Goal: Feedback & Contribution: Submit feedback/report problem

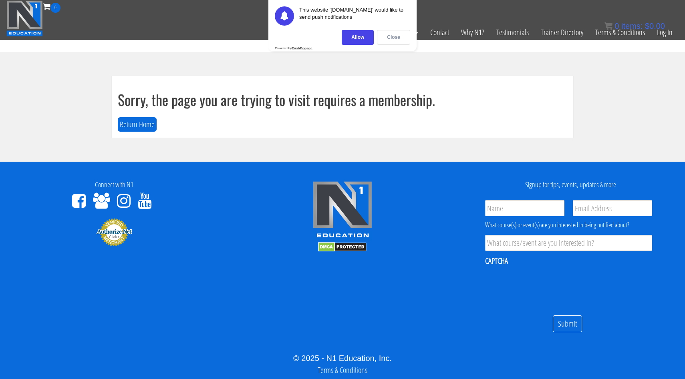
click at [395, 38] on div "Close" at bounding box center [393, 37] width 33 height 15
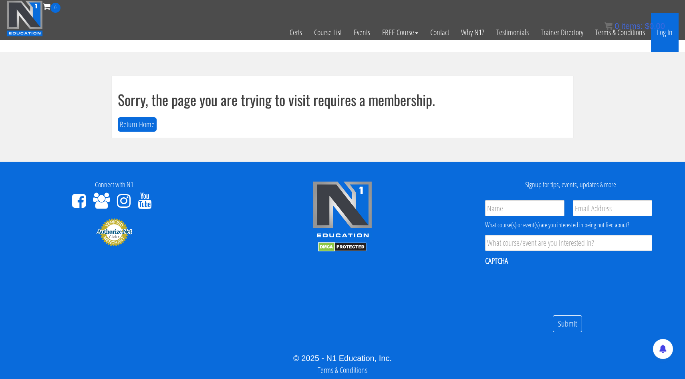
click at [658, 37] on link "Log In" at bounding box center [665, 32] width 28 height 39
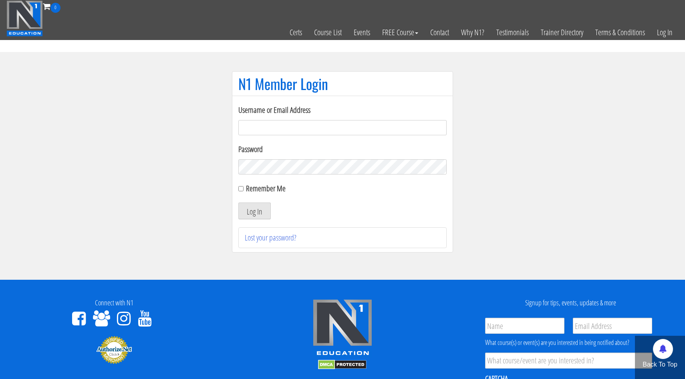
type input "kontakt-kbfitness@outlook.dk"
click at [265, 187] on label "Remember Me" at bounding box center [266, 188] width 40 height 11
click at [244, 187] on input "Remember Me" at bounding box center [240, 188] width 5 height 5
checkbox input "true"
click at [264, 208] on button "Log In" at bounding box center [254, 211] width 32 height 17
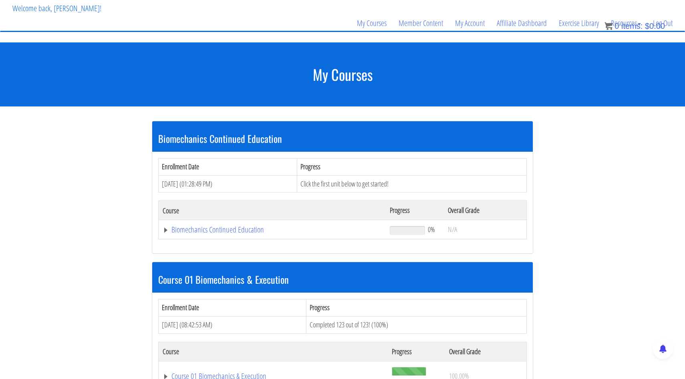
scroll to position [123, 0]
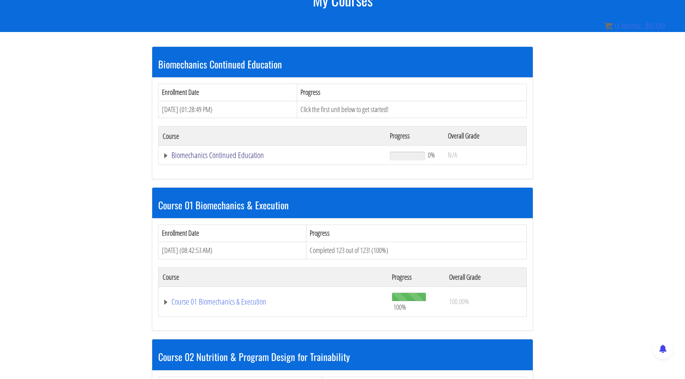
click at [246, 159] on link "Biomechanics Continued Education" at bounding box center [272, 155] width 219 height 8
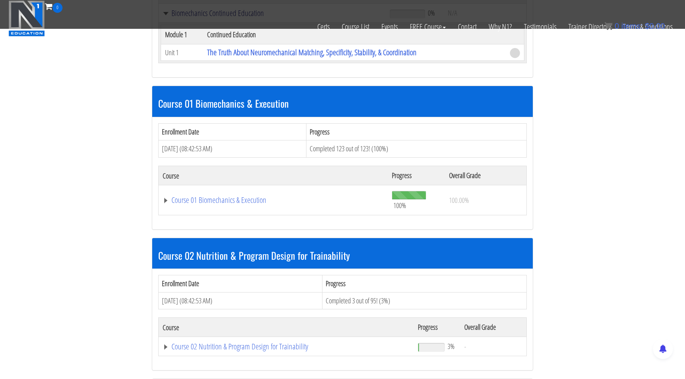
scroll to position [227, 0]
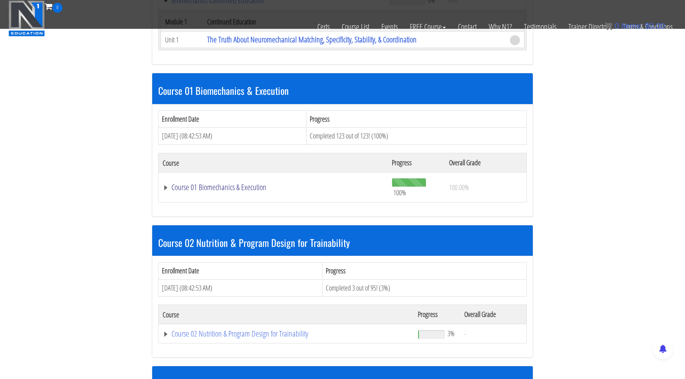
click at [236, 4] on link "Course 01 Biomechanics & Execution" at bounding box center [272, 0] width 219 height 8
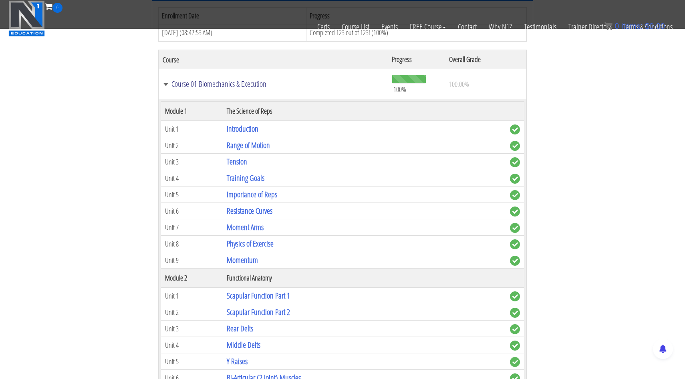
scroll to position [0, 0]
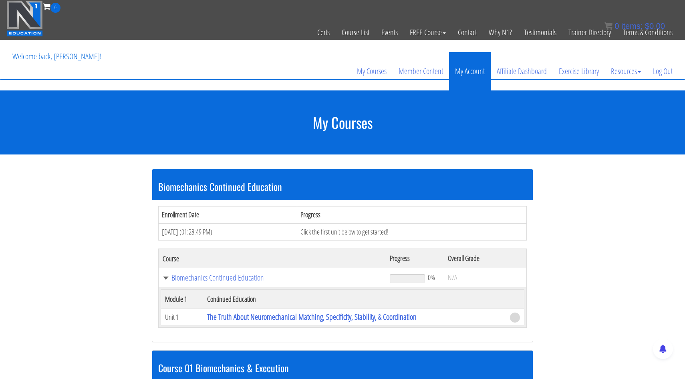
click at [466, 76] on link "My Account" at bounding box center [470, 71] width 42 height 38
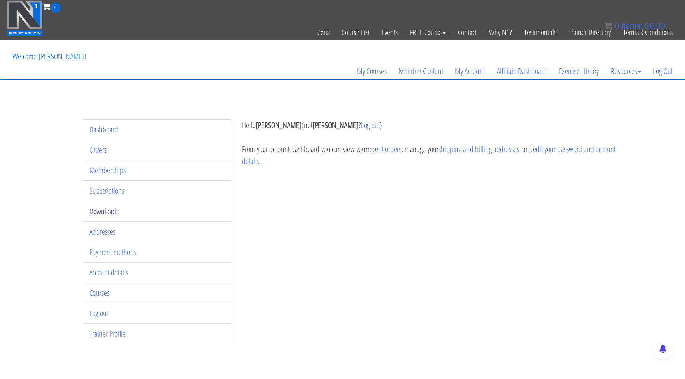
click at [115, 210] on link "Downloads" at bounding box center [103, 211] width 29 height 11
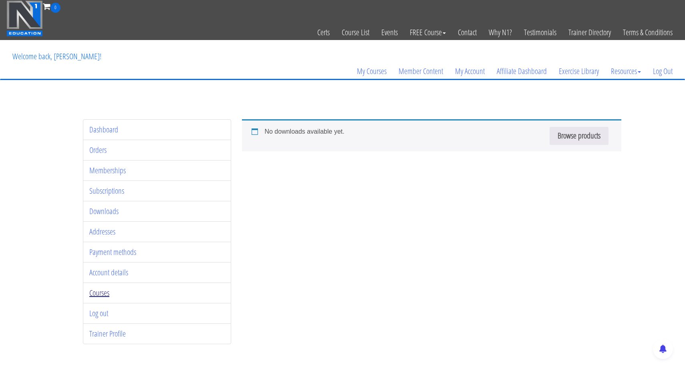
click at [109, 291] on link "Courses" at bounding box center [99, 293] width 20 height 11
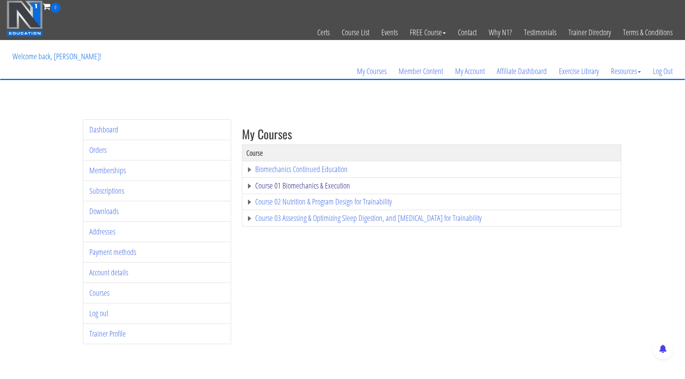
click at [302, 182] on link "Course 01 Biomechanics & Execution" at bounding box center [431, 186] width 371 height 8
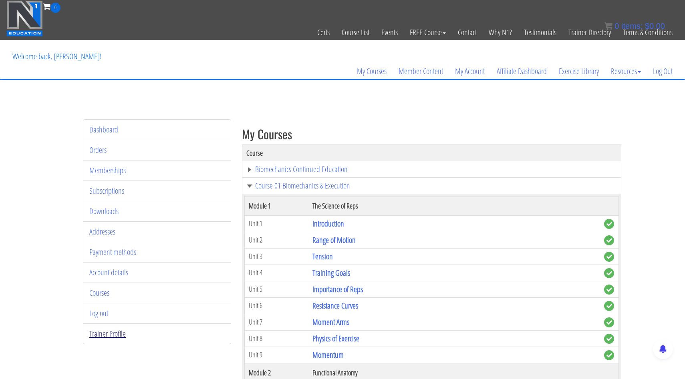
click at [110, 331] on link "Trainer Profile" at bounding box center [107, 334] width 36 height 11
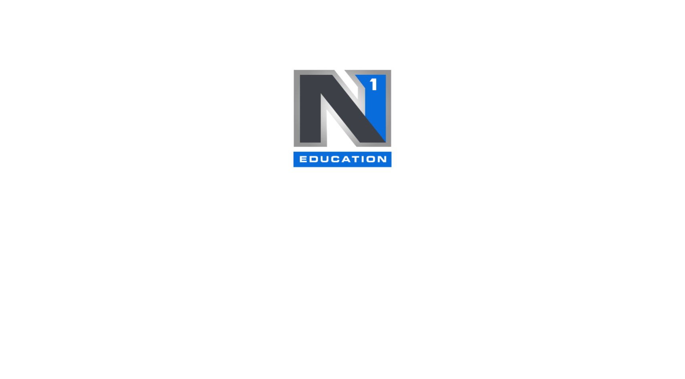
select select
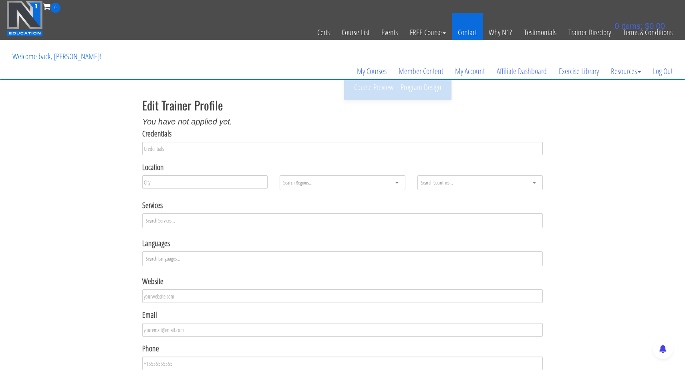
click at [457, 30] on link "Contact" at bounding box center [467, 32] width 31 height 39
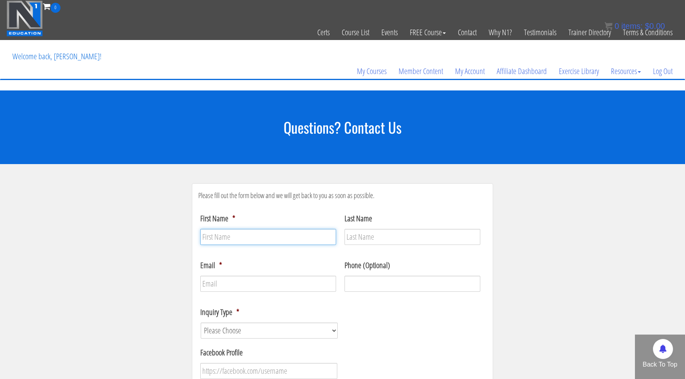
click at [284, 242] on input "First Name *" at bounding box center [268, 237] width 136 height 16
type input "[PERSON_NAME]"
type input "Bangsgaard"
type input "[EMAIL_ADDRESS][DOMAIN_NAME]"
type input "20966147"
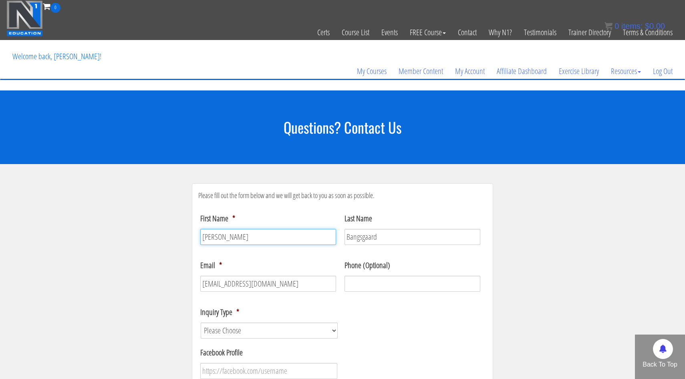
type input "(___) ___-____"
click at [375, 283] on input "(___) ___-____" at bounding box center [413, 284] width 136 height 16
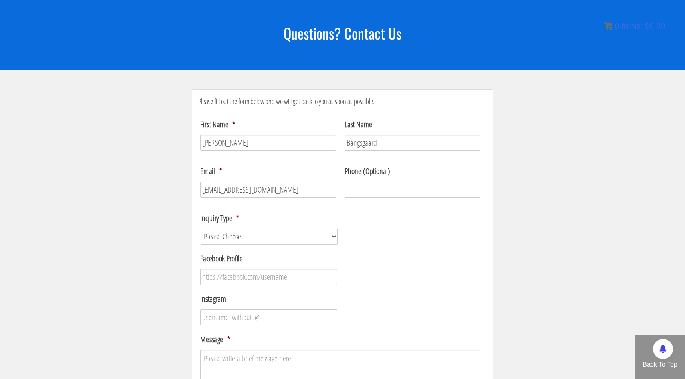
scroll to position [120, 0]
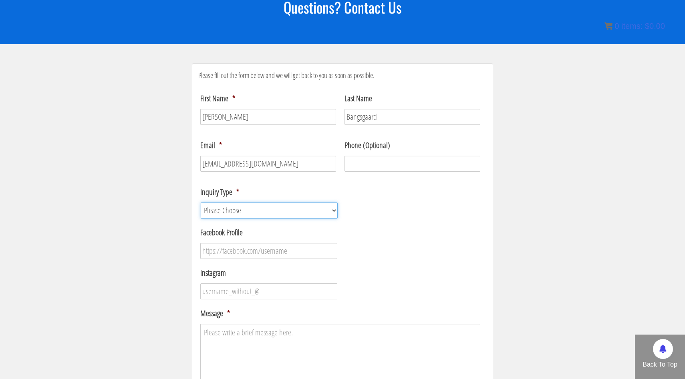
click at [263, 212] on select "Please Choose Course / Certification Information Technical Support Coaching Inq…" at bounding box center [269, 211] width 137 height 16
select select "Course / Certification Information"
click at [201, 203] on select "Please Choose Course / Certification Information Technical Support Coaching Inq…" at bounding box center [269, 211] width 137 height 16
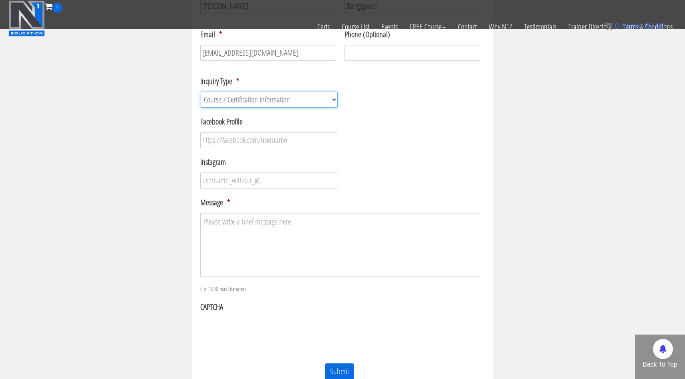
scroll to position [181, 0]
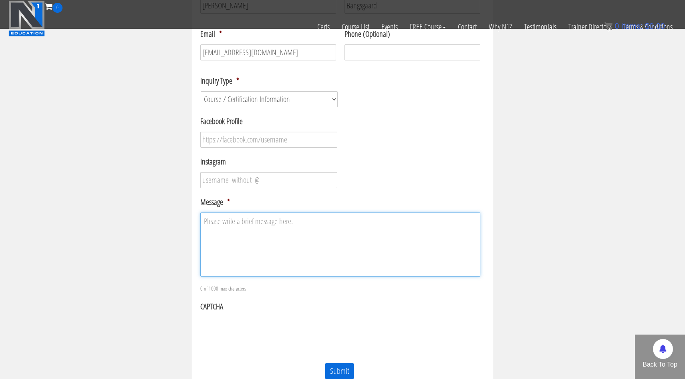
click at [264, 227] on textarea "Message *" at bounding box center [340, 245] width 280 height 64
type textarea "Hi. I cant seem to find my certificate for completing biomechanics course. How …"
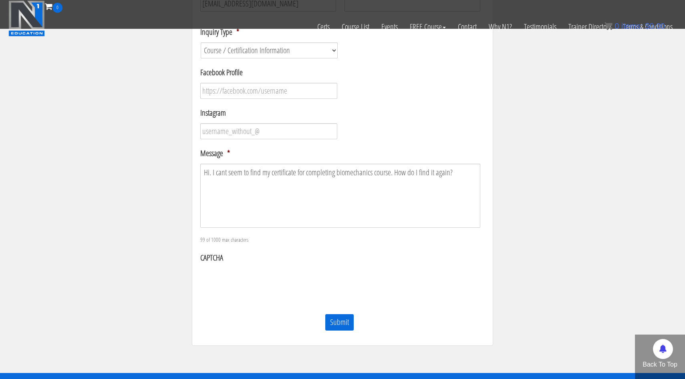
scroll to position [234, 0]
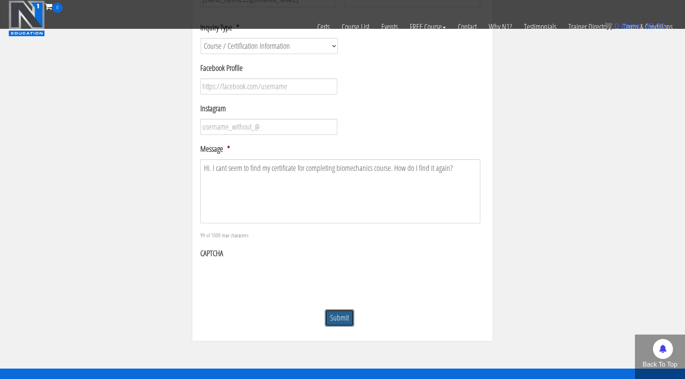
click at [345, 320] on input "Submit" at bounding box center [339, 318] width 29 height 17
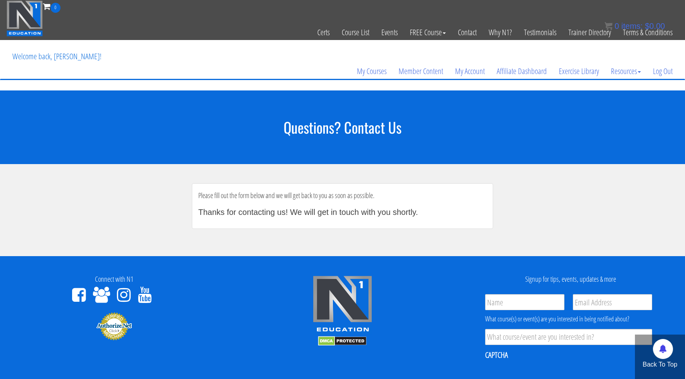
scroll to position [121, 0]
